Goal: Transaction & Acquisition: Purchase product/service

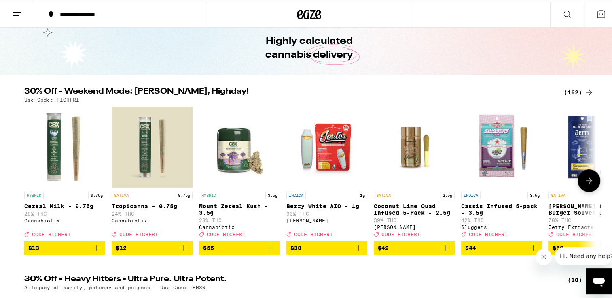
click at [482, 250] on span "$44" at bounding box center [501, 246] width 73 height 10
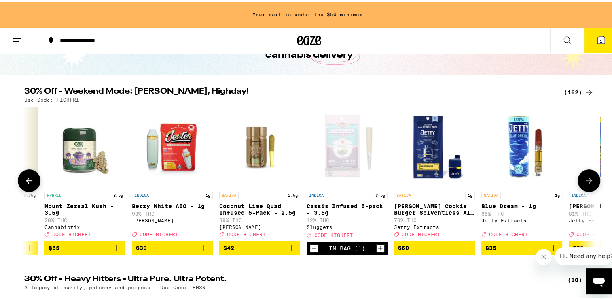
scroll to position [0, 159]
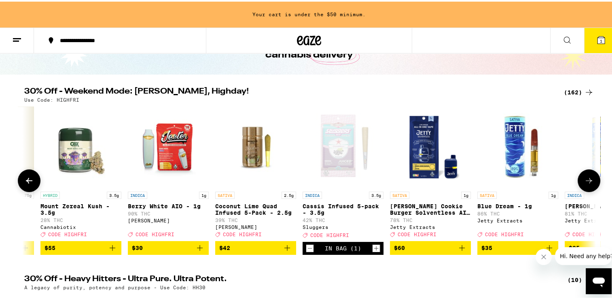
click at [584, 180] on icon at bounding box center [589, 179] width 10 height 10
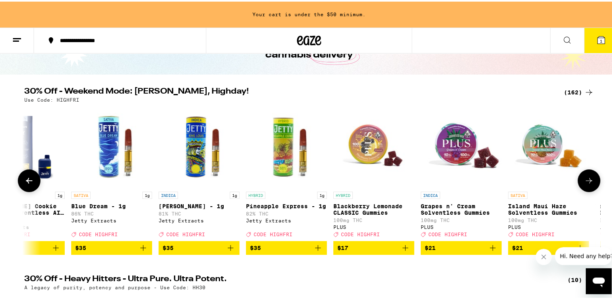
scroll to position [0, 640]
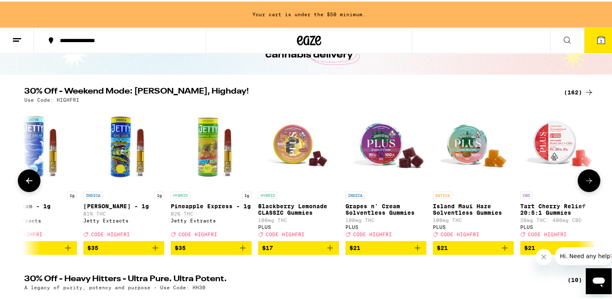
click at [584, 180] on icon at bounding box center [589, 179] width 10 height 10
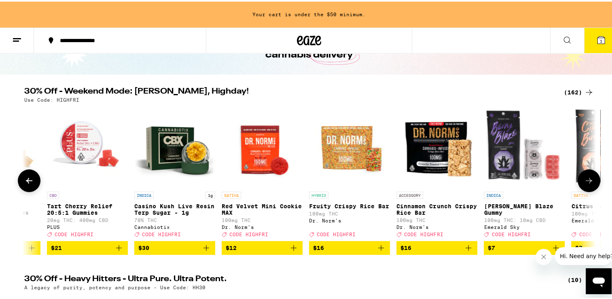
scroll to position [0, 1121]
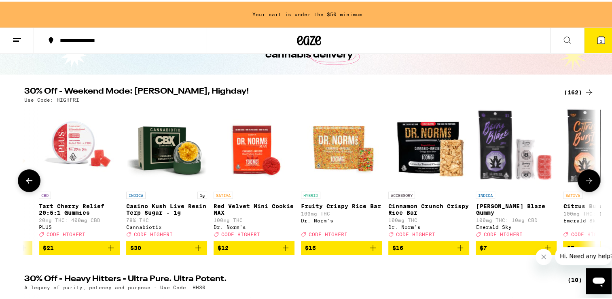
click at [585, 184] on icon at bounding box center [589, 179] width 10 height 10
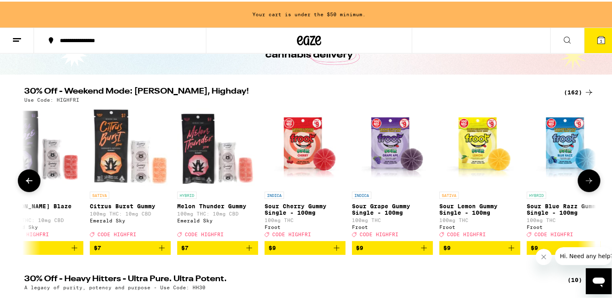
scroll to position [0, 1603]
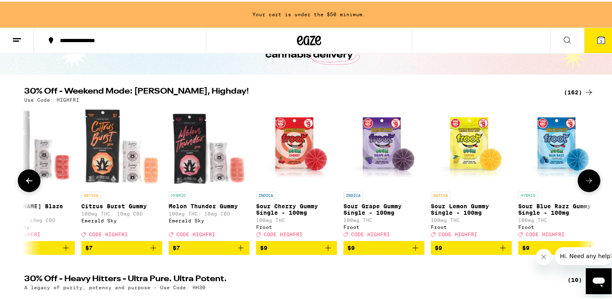
click at [586, 184] on icon at bounding box center [589, 179] width 10 height 10
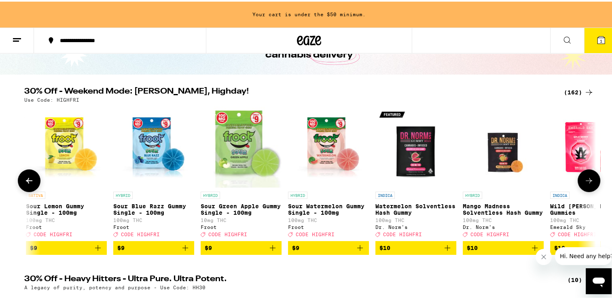
scroll to position [0, 2085]
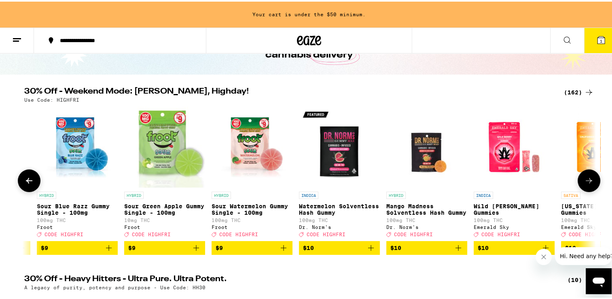
click at [587, 184] on icon at bounding box center [589, 179] width 10 height 10
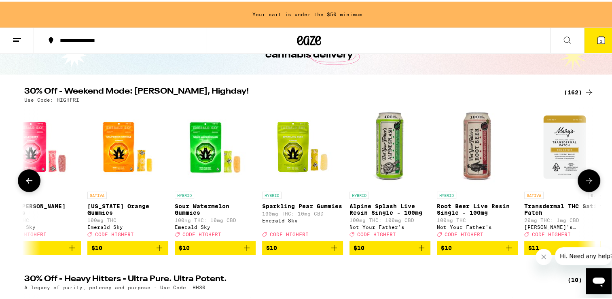
scroll to position [0, 2566]
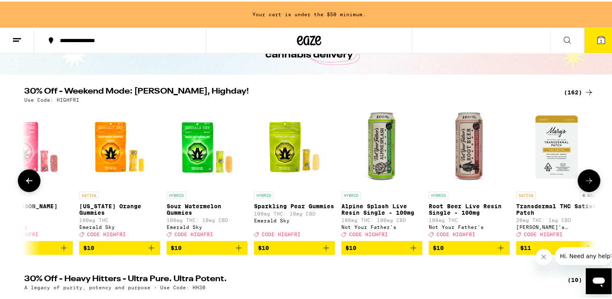
click at [587, 189] on button at bounding box center [589, 178] width 23 height 23
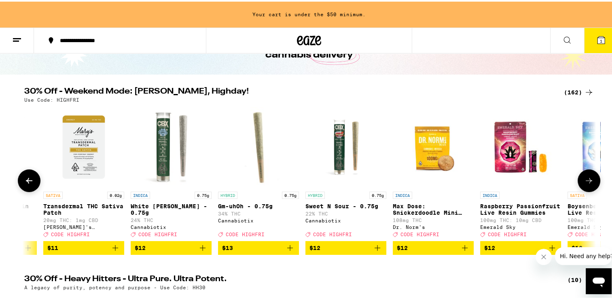
scroll to position [0, 3048]
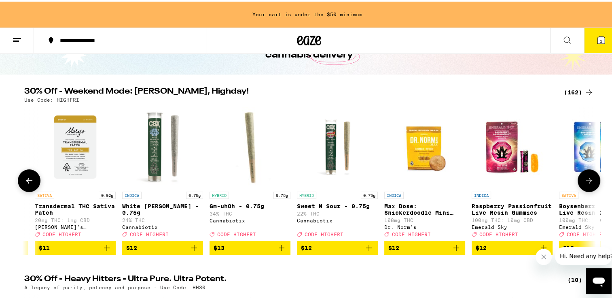
click at [279, 249] on icon "Add to bag" at bounding box center [282, 246] width 6 height 6
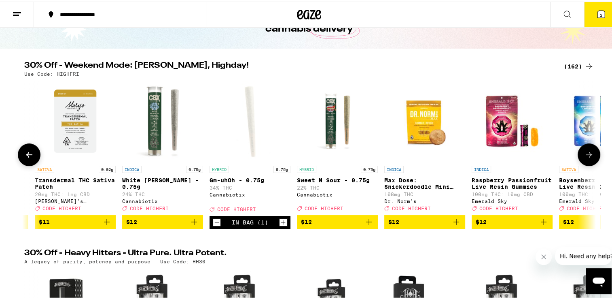
scroll to position [32, 0]
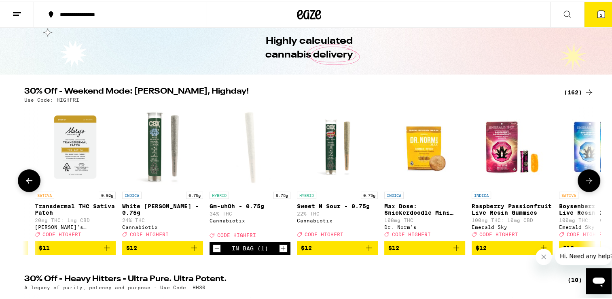
click at [280, 251] on icon "Increment" at bounding box center [283, 247] width 7 height 10
click at [584, 180] on icon at bounding box center [589, 179] width 10 height 10
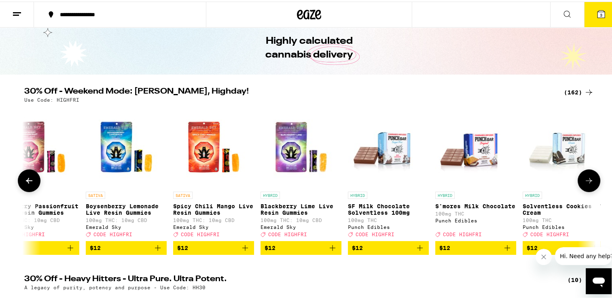
scroll to position [0, 3529]
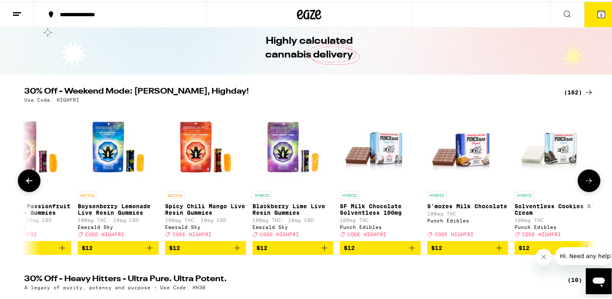
click at [584, 180] on icon at bounding box center [589, 179] width 10 height 10
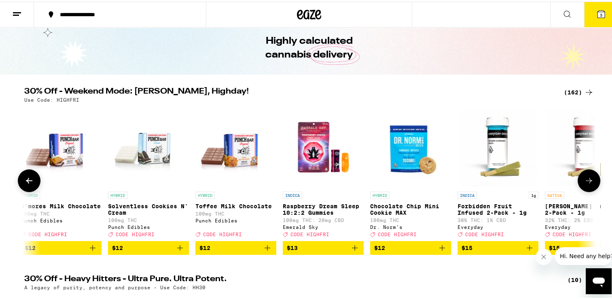
scroll to position [0, 4011]
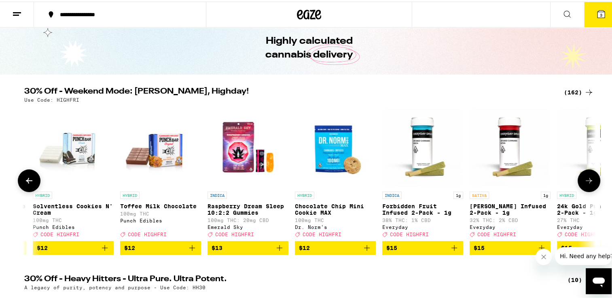
click at [584, 180] on icon at bounding box center [589, 179] width 10 height 10
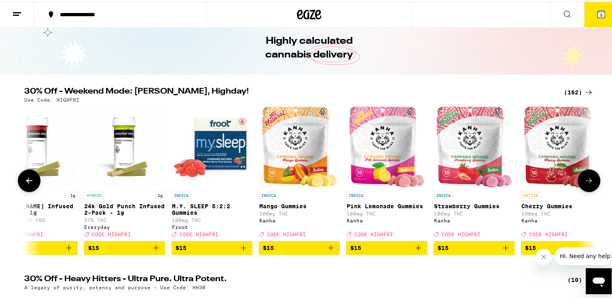
scroll to position [0, 4492]
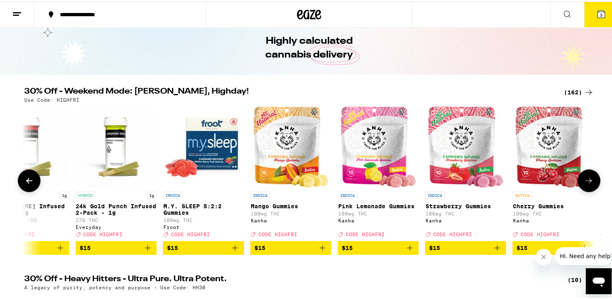
click at [584, 183] on icon at bounding box center [589, 179] width 10 height 10
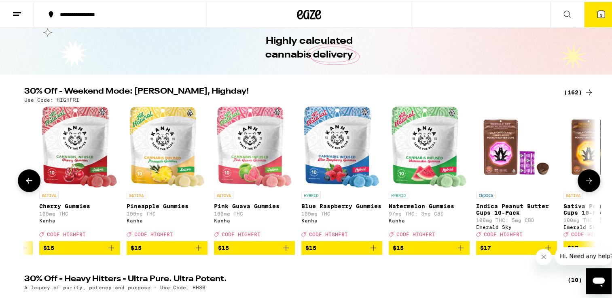
scroll to position [0, 4974]
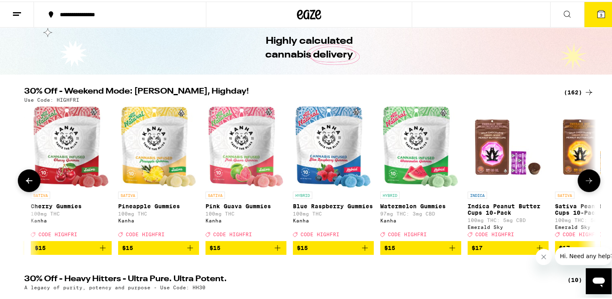
click at [584, 184] on icon at bounding box center [589, 179] width 10 height 10
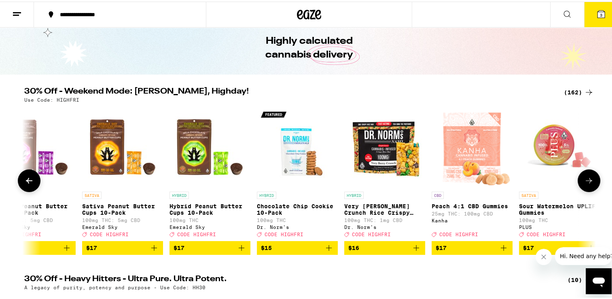
scroll to position [0, 5456]
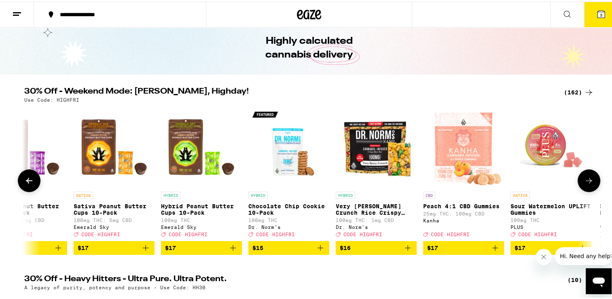
click at [584, 184] on icon at bounding box center [589, 179] width 10 height 10
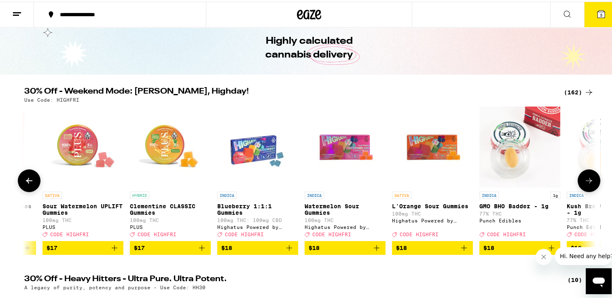
scroll to position [0, 5937]
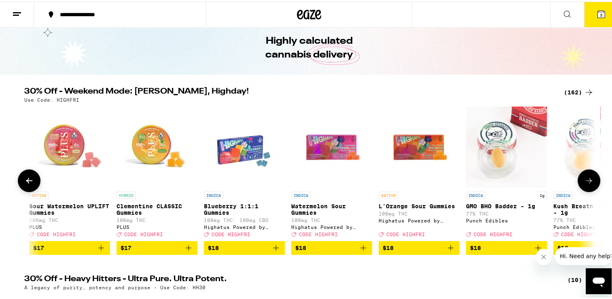
click at [584, 188] on button at bounding box center [589, 178] width 23 height 23
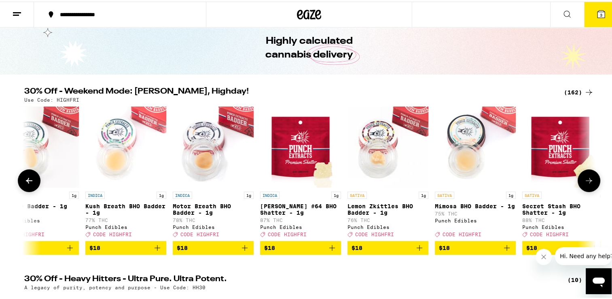
scroll to position [0, 6419]
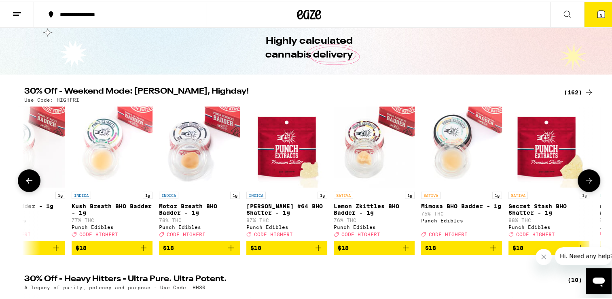
click at [584, 188] on button at bounding box center [589, 178] width 23 height 23
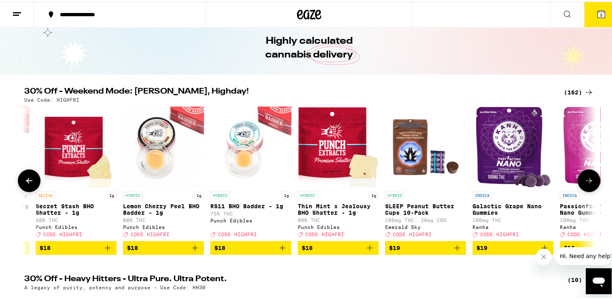
scroll to position [0, 6900]
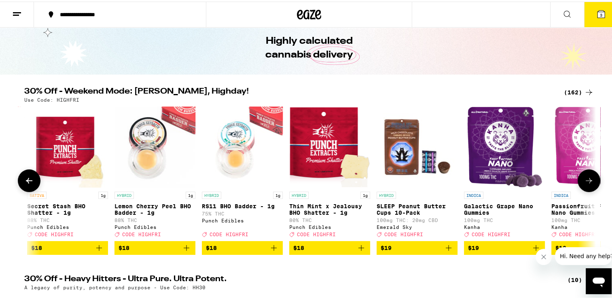
click at [585, 189] on button at bounding box center [589, 178] width 23 height 23
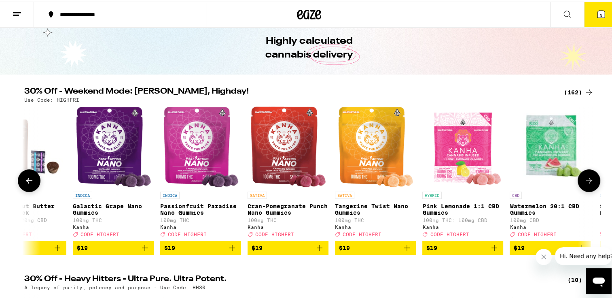
scroll to position [0, 7382]
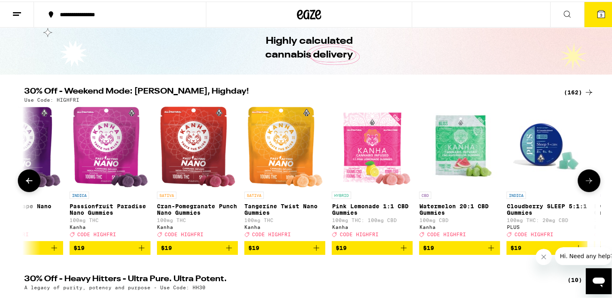
click at [585, 190] on button at bounding box center [589, 178] width 23 height 23
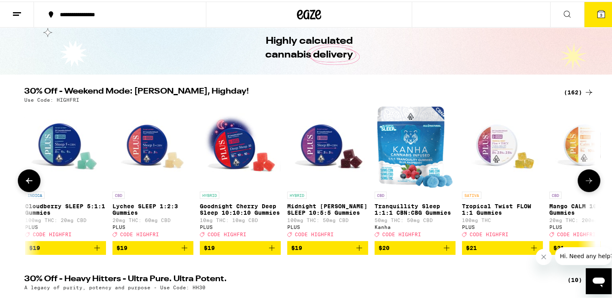
click at [585, 190] on button at bounding box center [589, 178] width 23 height 23
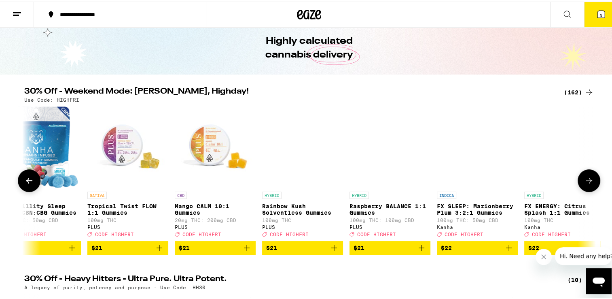
scroll to position [0, 8345]
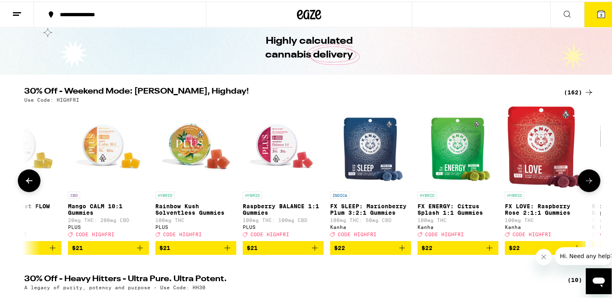
click at [585, 190] on button at bounding box center [589, 178] width 23 height 23
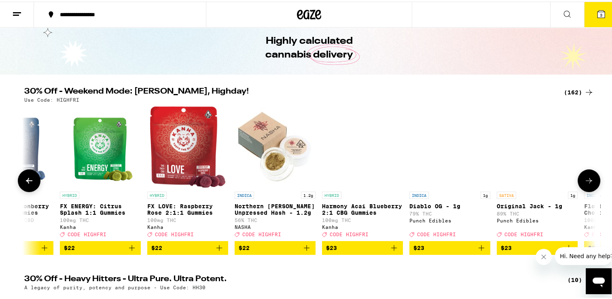
scroll to position [0, 8827]
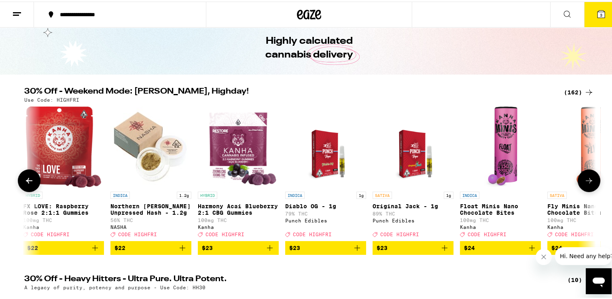
click at [585, 190] on button at bounding box center [589, 178] width 23 height 23
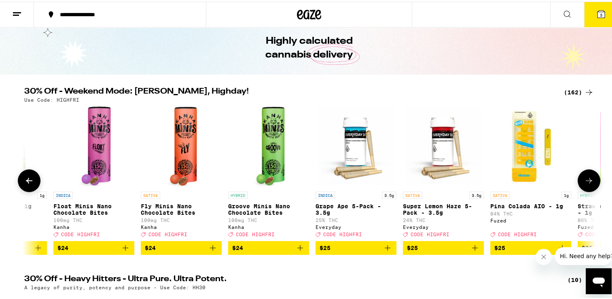
scroll to position [0, 9308]
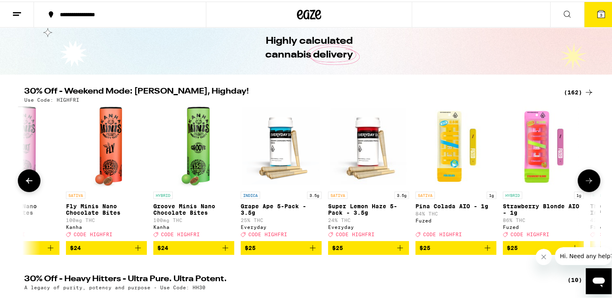
click at [584, 182] on icon at bounding box center [589, 179] width 10 height 10
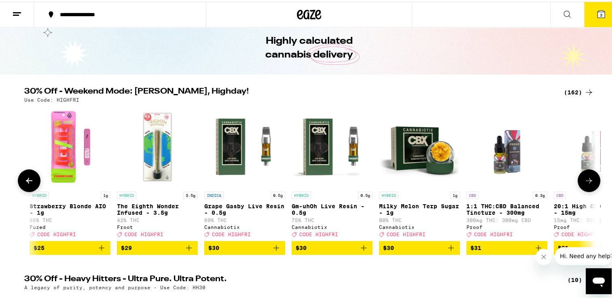
scroll to position [0, 9790]
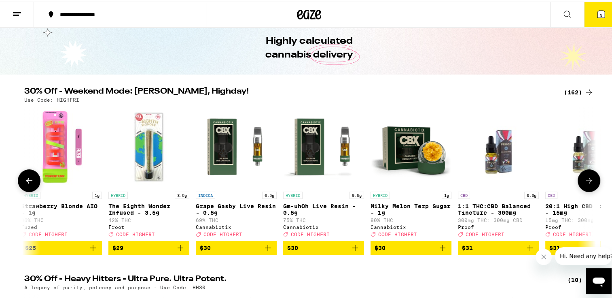
click at [586, 182] on icon at bounding box center [589, 179] width 6 height 6
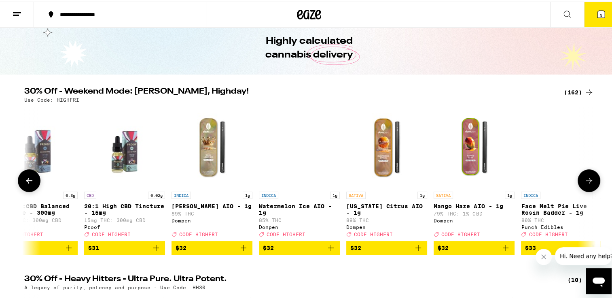
scroll to position [0, 10271]
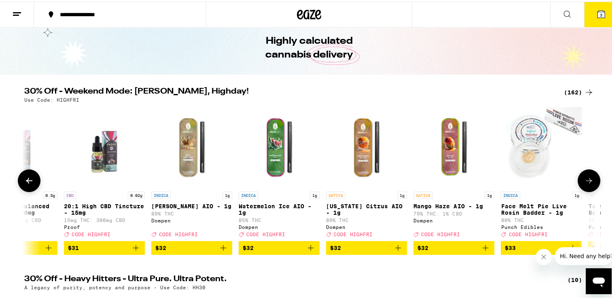
click at [587, 184] on icon at bounding box center [589, 179] width 10 height 10
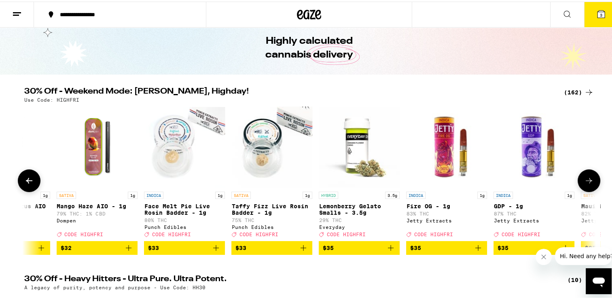
scroll to position [0, 10753]
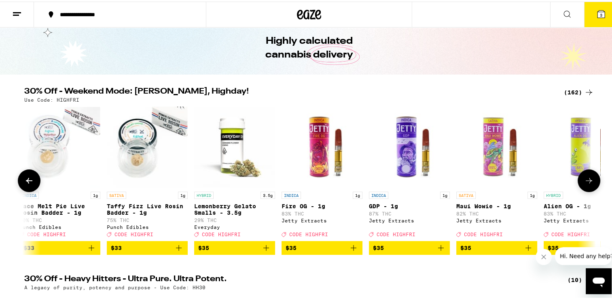
click at [587, 184] on icon at bounding box center [589, 179] width 10 height 10
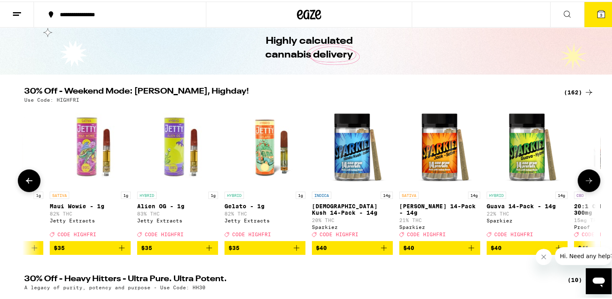
scroll to position [0, 11234]
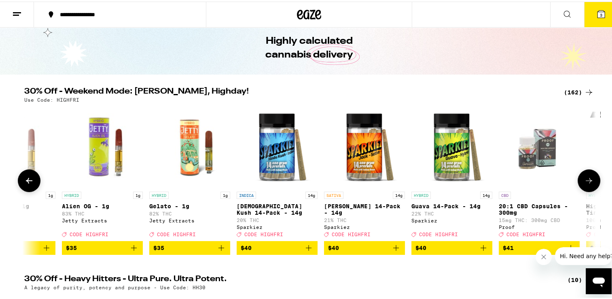
click at [587, 184] on icon at bounding box center [589, 179] width 10 height 10
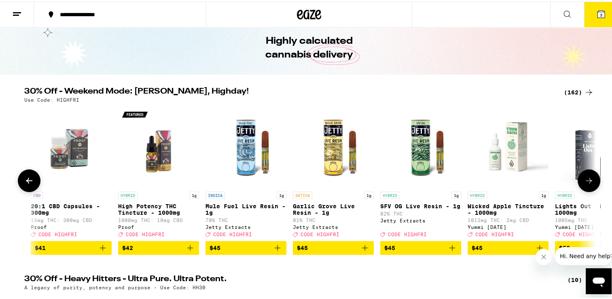
scroll to position [0, 11716]
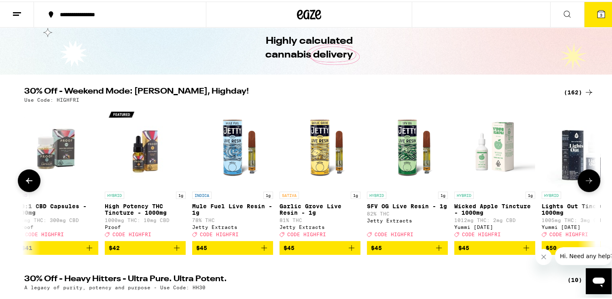
click at [588, 188] on button at bounding box center [589, 178] width 23 height 23
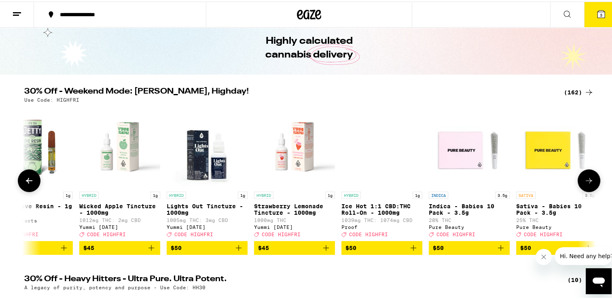
scroll to position [0, 12198]
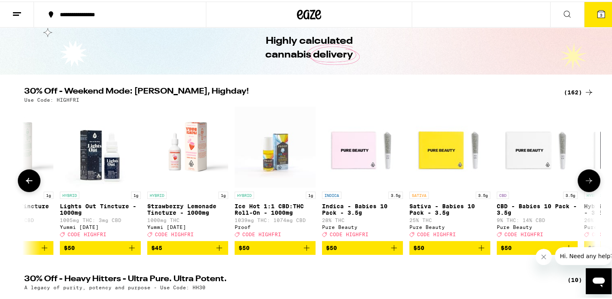
click at [588, 189] on button at bounding box center [589, 178] width 23 height 23
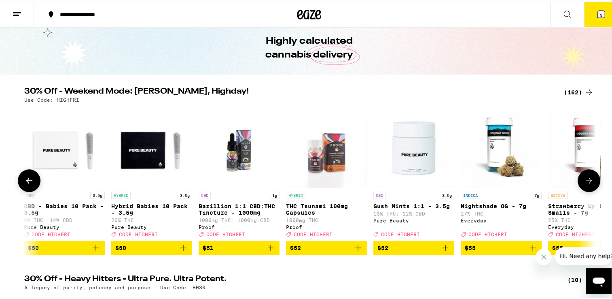
scroll to position [0, 12679]
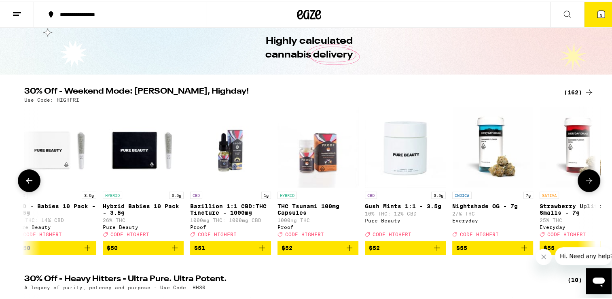
click at [589, 190] on button at bounding box center [589, 178] width 23 height 23
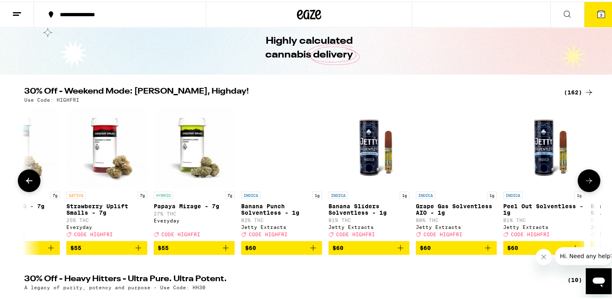
scroll to position [0, 13160]
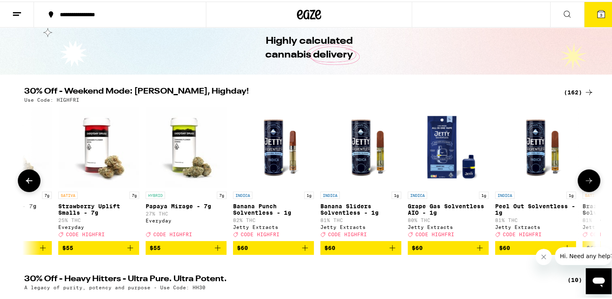
click at [589, 190] on button at bounding box center [589, 178] width 23 height 23
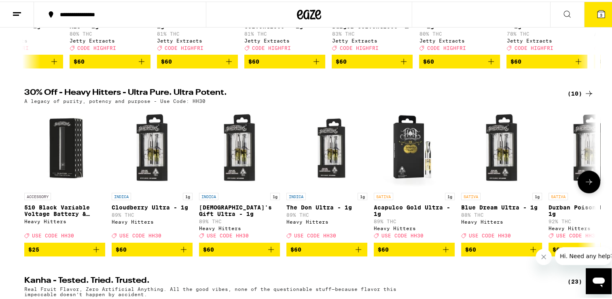
scroll to position [218, 0]
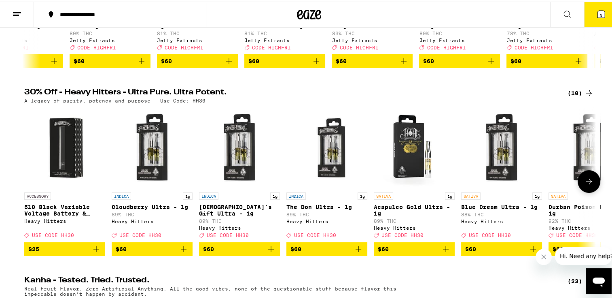
click at [584, 184] on icon at bounding box center [589, 180] width 10 height 10
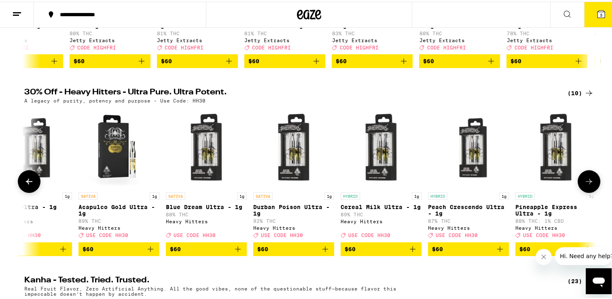
scroll to position [0, 304]
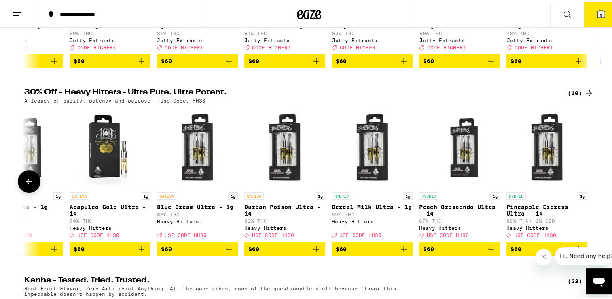
click at [581, 189] on div at bounding box center [589, 179] width 23 height 23
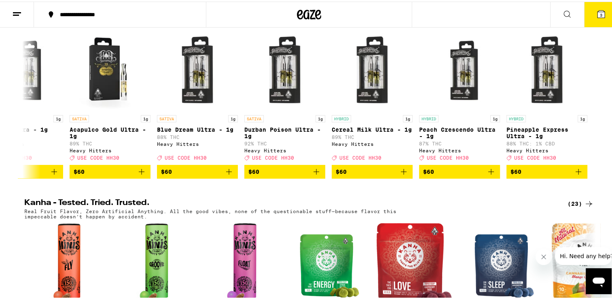
scroll to position [296, 0]
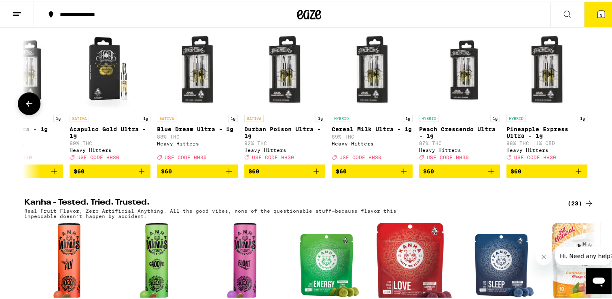
click at [524, 174] on span "$60" at bounding box center [547, 170] width 73 height 10
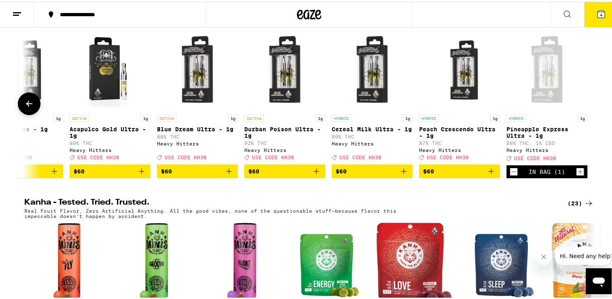
click at [579, 175] on icon "Increment" at bounding box center [579, 170] width 7 height 10
click at [510, 175] on icon "Decrement" at bounding box center [513, 170] width 7 height 10
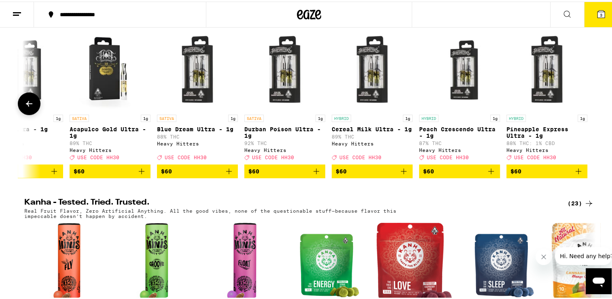
click at [371, 174] on span "$60" at bounding box center [372, 170] width 73 height 10
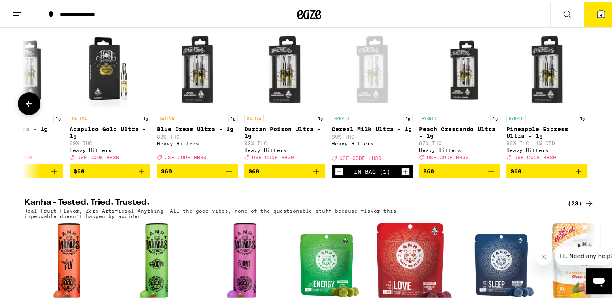
click at [259, 174] on span "$60" at bounding box center [284, 170] width 73 height 10
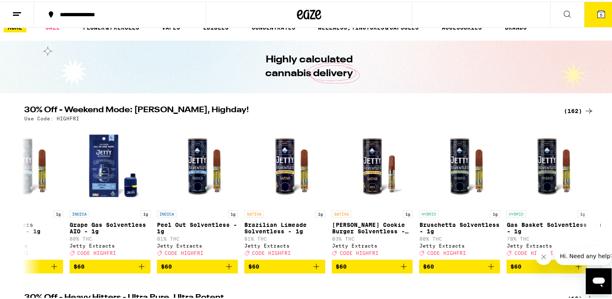
scroll to position [12, 0]
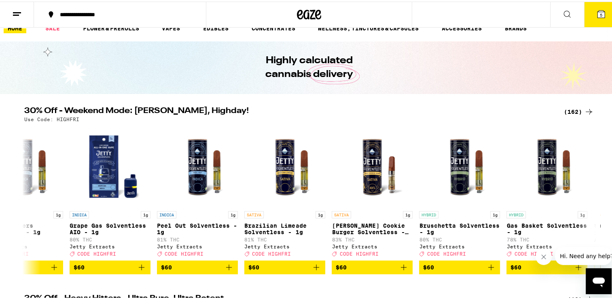
click at [600, 18] on button "5" at bounding box center [601, 12] width 34 height 25
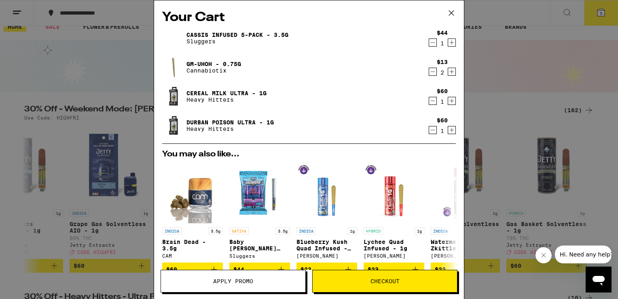
click at [248, 281] on span "Apply Promo" at bounding box center [233, 281] width 40 height 6
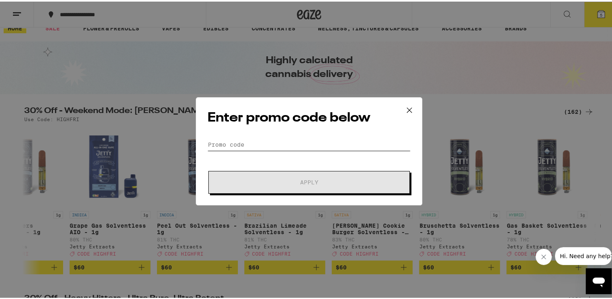
click at [249, 146] on input "Promo Code" at bounding box center [309, 143] width 203 height 12
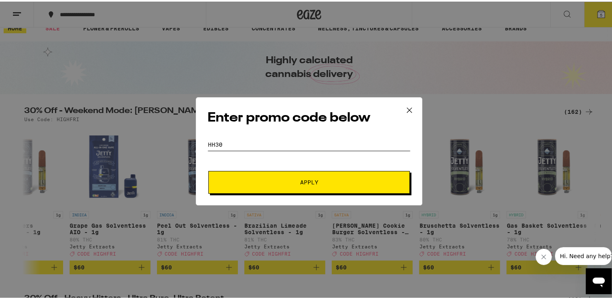
type input "HH30"
click at [270, 184] on button "Apply" at bounding box center [308, 180] width 201 height 23
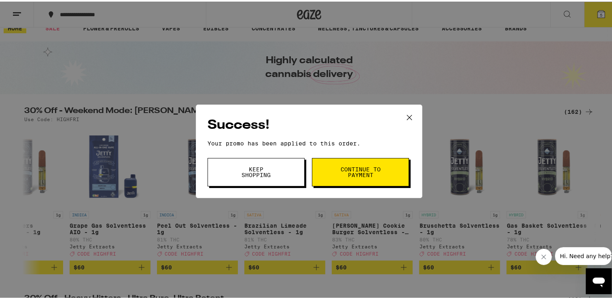
click at [245, 174] on span "Keep Shopping" at bounding box center [255, 170] width 41 height 11
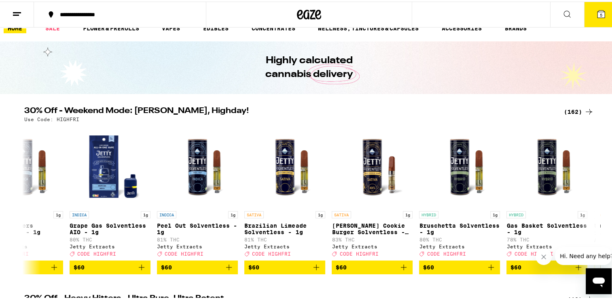
click at [586, 15] on button "5" at bounding box center [601, 12] width 34 height 25
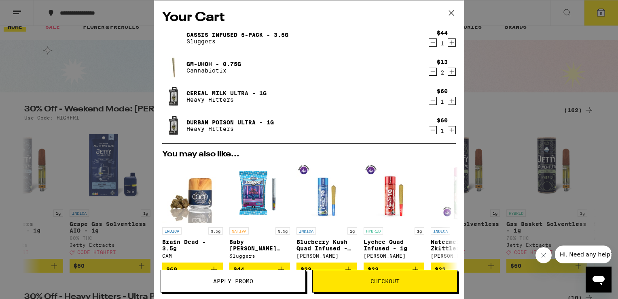
click at [215, 281] on span "Apply Promo" at bounding box center [233, 281] width 40 height 6
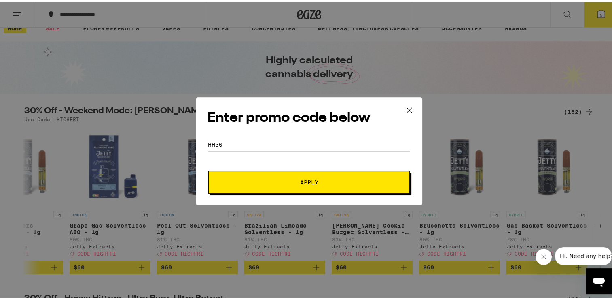
click at [242, 140] on input "HH30" at bounding box center [309, 143] width 203 height 12
type input "Highfri"
click at [311, 180] on span "Apply" at bounding box center [309, 181] width 18 height 6
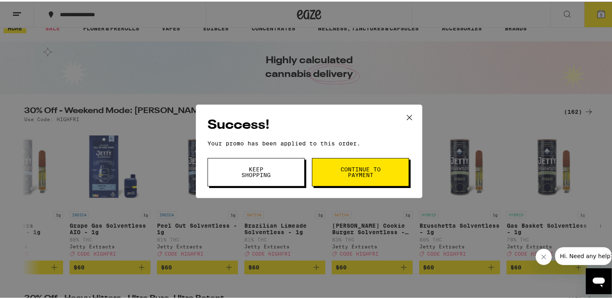
click at [251, 173] on span "Keep Shopping" at bounding box center [255, 170] width 41 height 11
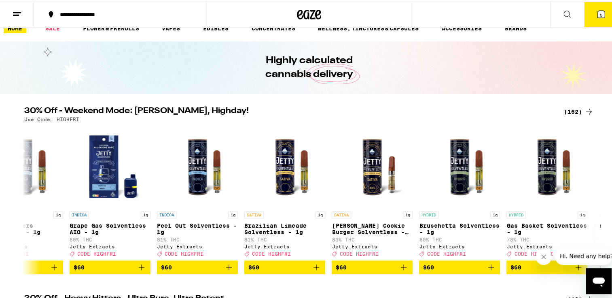
click at [587, 10] on button "5" at bounding box center [601, 12] width 34 height 25
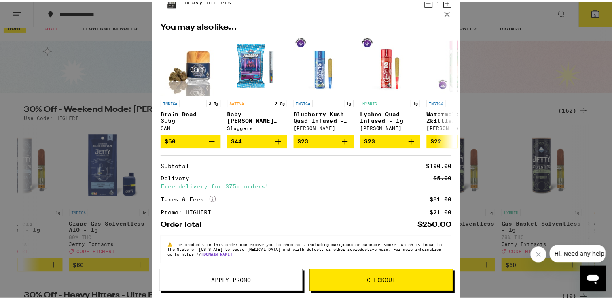
scroll to position [136, 0]
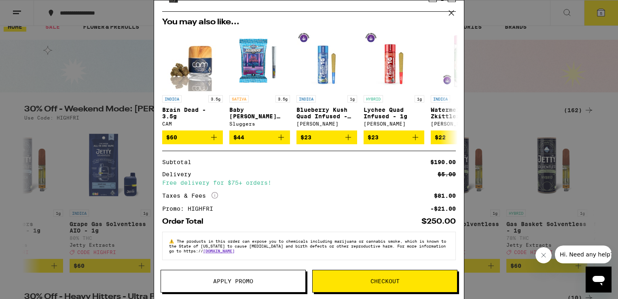
click at [182, 278] on button "Apply Promo" at bounding box center [233, 280] width 145 height 23
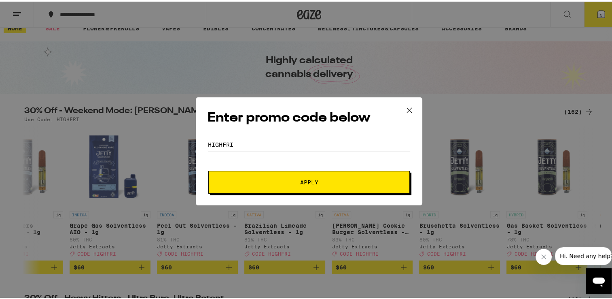
click at [244, 141] on input "Highfri" at bounding box center [309, 143] width 203 height 12
click at [244, 141] on input "H" at bounding box center [309, 143] width 203 height 12
type input "Hh30"
click at [282, 182] on span "Apply" at bounding box center [309, 181] width 146 height 6
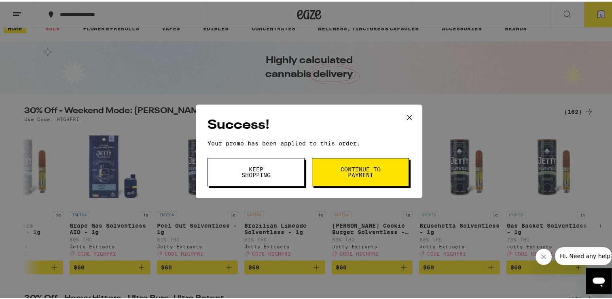
click at [246, 171] on span "Keep Shopping" at bounding box center [255, 170] width 41 height 11
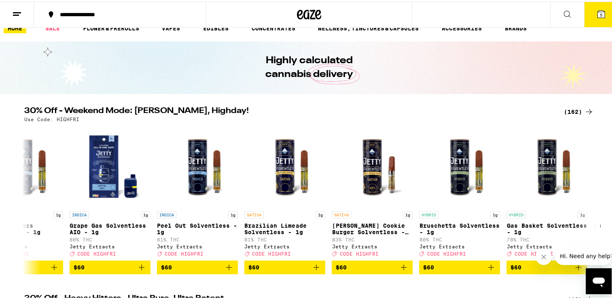
click at [589, 15] on button "5" at bounding box center [601, 12] width 34 height 25
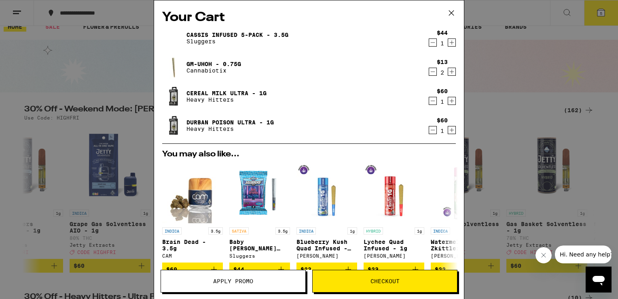
click at [206, 34] on link "Cassis Infused 5-pack - 3.5g" at bounding box center [237, 35] width 102 height 6
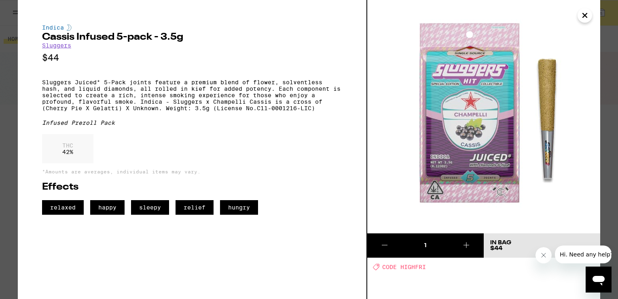
click at [584, 15] on icon "Close" at bounding box center [585, 15] width 4 height 4
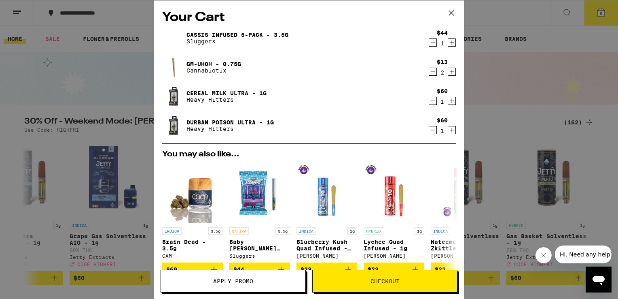
click at [206, 61] on link "Gm-uhOh - 0.75g" at bounding box center [213, 64] width 55 height 6
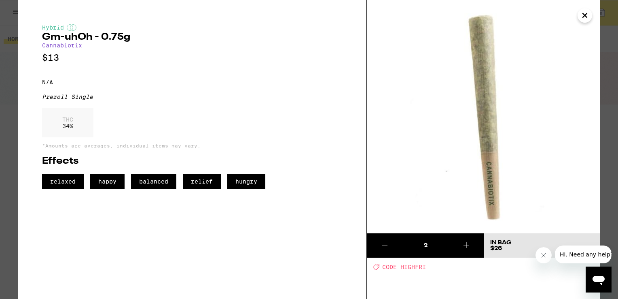
click at [584, 15] on icon "Close" at bounding box center [585, 15] width 4 height 4
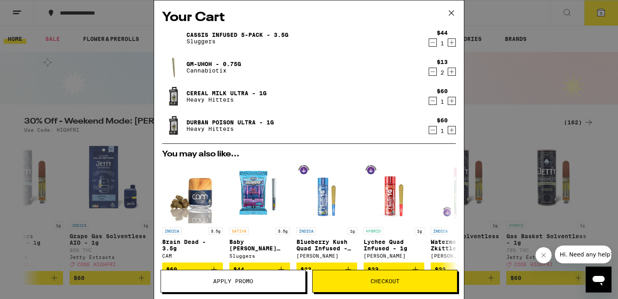
click at [451, 11] on icon at bounding box center [451, 13] width 12 height 12
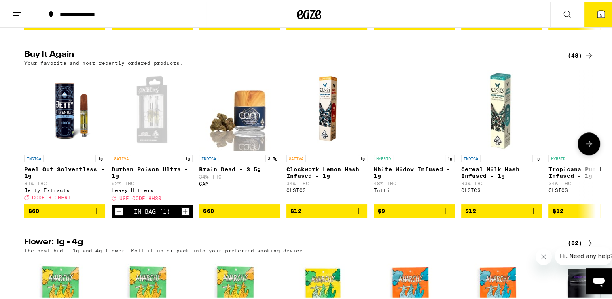
scroll to position [640, 0]
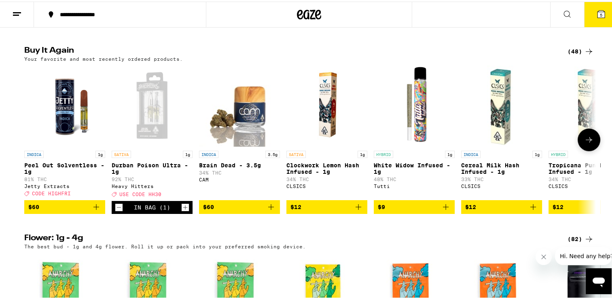
click at [584, 143] on icon at bounding box center [589, 138] width 10 height 10
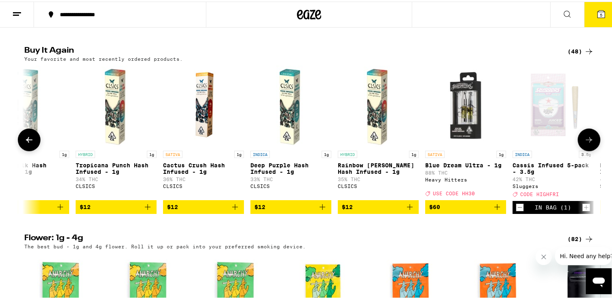
scroll to position [0, 481]
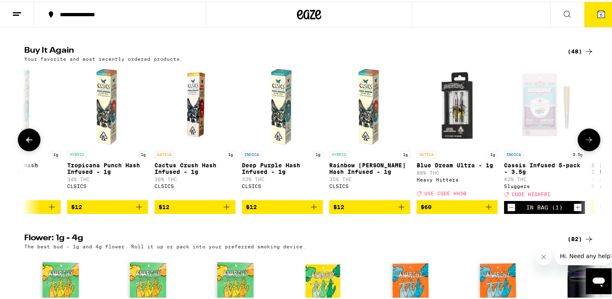
click at [584, 143] on icon at bounding box center [589, 138] width 10 height 10
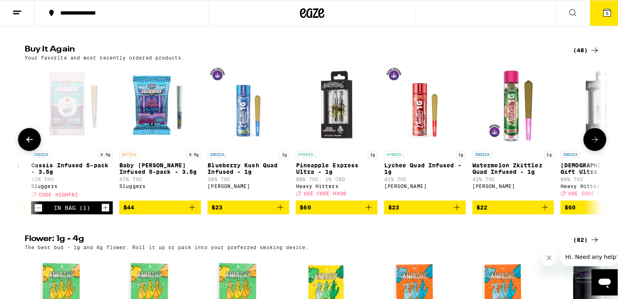
scroll to position [0, 963]
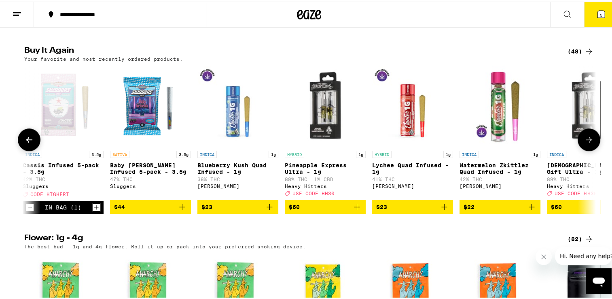
click at [133, 210] on span "$44" at bounding box center [150, 205] width 73 height 10
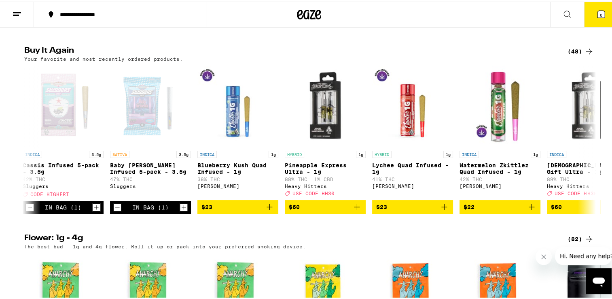
click at [598, 10] on icon at bounding box center [601, 12] width 7 height 7
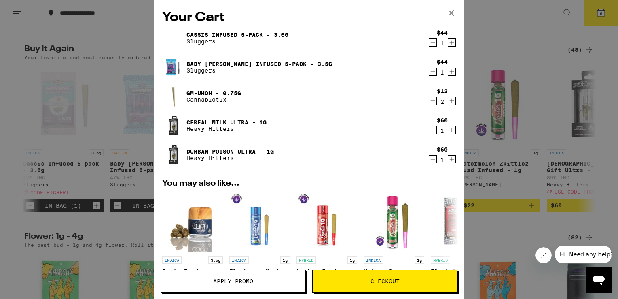
click at [429, 103] on icon "Decrement" at bounding box center [432, 101] width 7 height 10
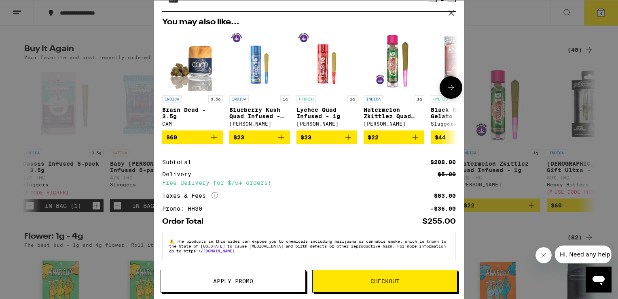
scroll to position [136, 0]
click at [361, 282] on span "Checkout" at bounding box center [385, 281] width 144 height 6
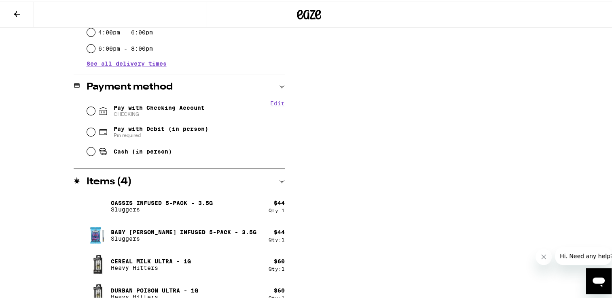
scroll to position [301, 0]
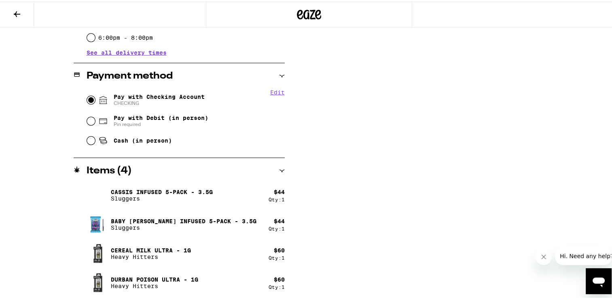
click at [89, 100] on input "Pay with Checking Account CHECKING" at bounding box center [91, 98] width 8 height 8
radio input "true"
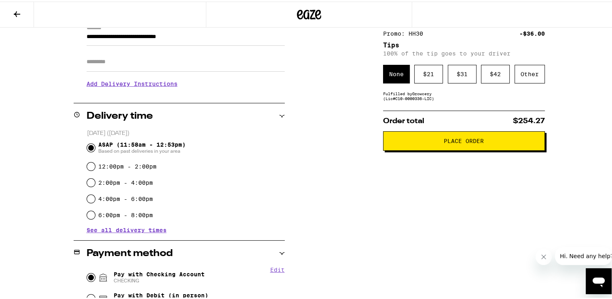
scroll to position [115, 0]
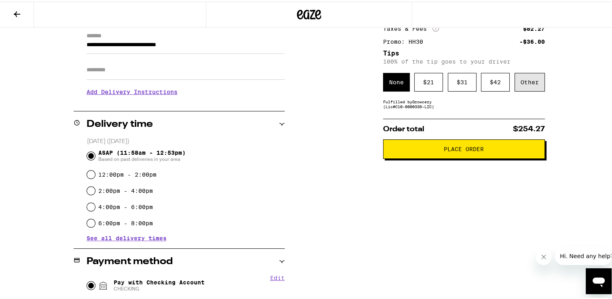
click at [528, 85] on div "Other" at bounding box center [530, 80] width 30 height 19
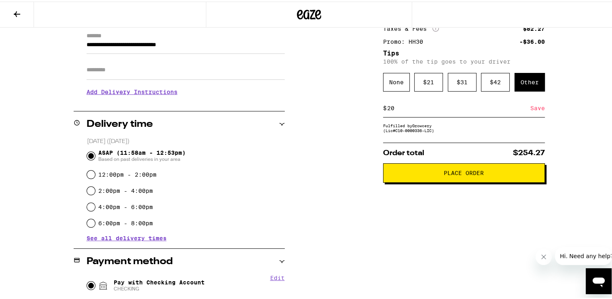
type input "20"
click at [534, 109] on div "Save" at bounding box center [537, 106] width 15 height 18
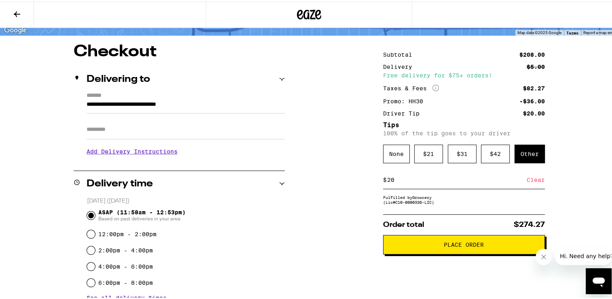
scroll to position [55, 0]
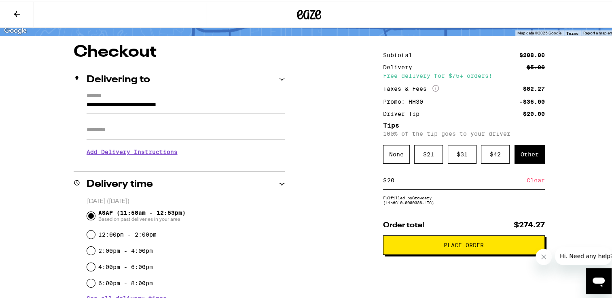
click at [430, 246] on span "Place Order" at bounding box center [464, 243] width 148 height 6
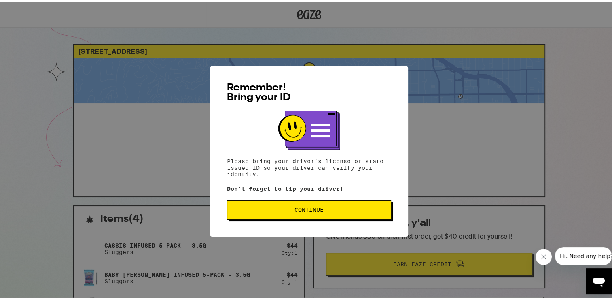
click at [304, 211] on span "Continue" at bounding box center [309, 208] width 29 height 6
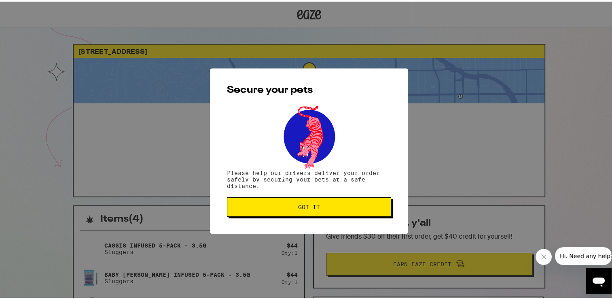
click at [304, 211] on button "Got it" at bounding box center [309, 204] width 164 height 19
